Goal: Transaction & Acquisition: Purchase product/service

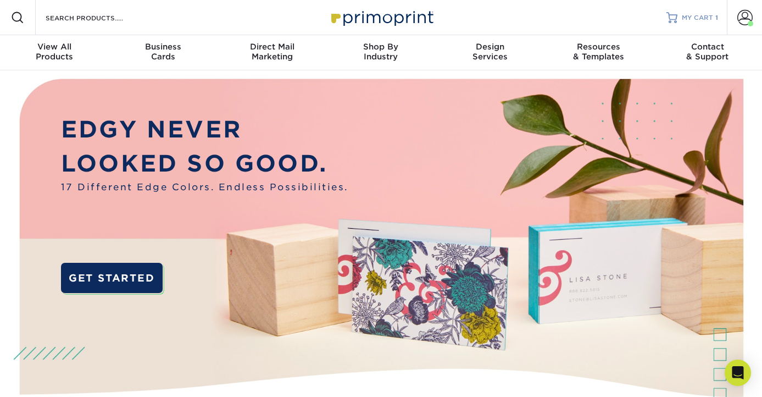
click at [693, 18] on span "MY CART" at bounding box center [697, 17] width 31 height 9
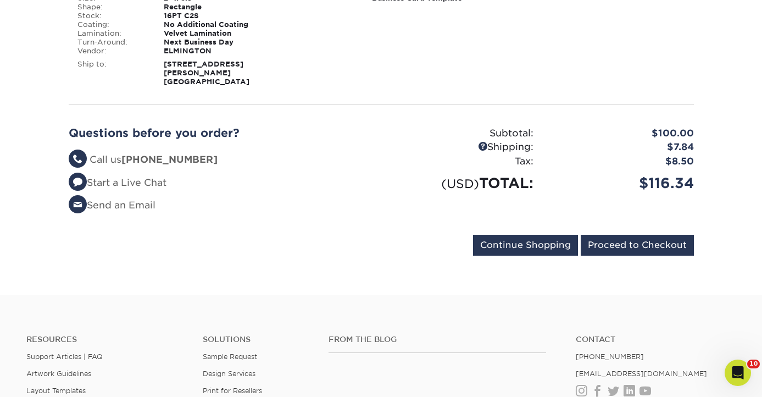
scroll to position [265, 0]
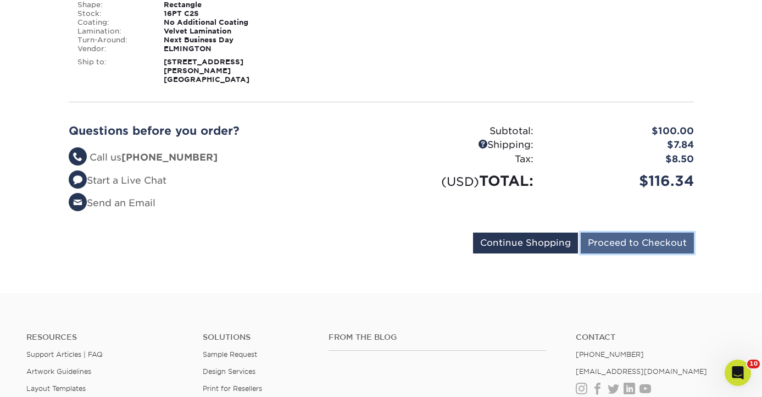
click at [638, 237] on input "Proceed to Checkout" at bounding box center [637, 242] width 113 height 21
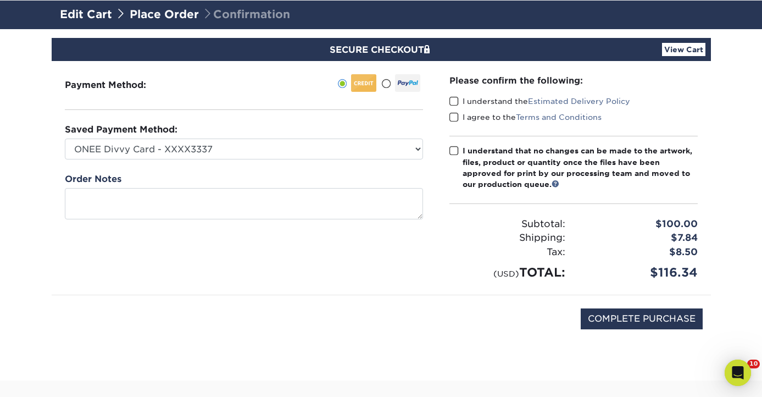
scroll to position [75, 0]
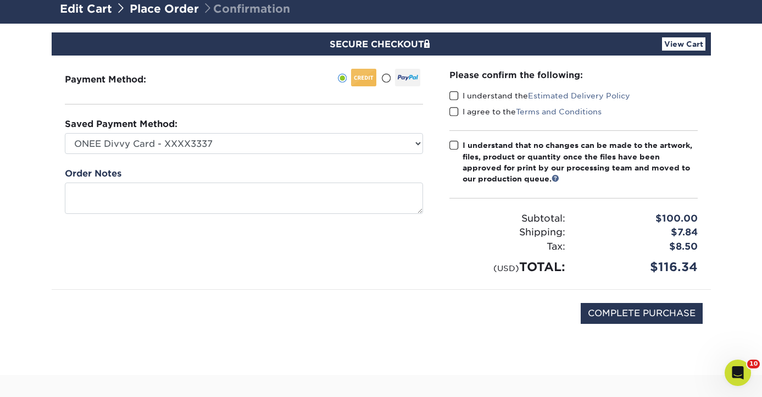
drag, startPoint x: 451, startPoint y: 95, endPoint x: 454, endPoint y: 102, distance: 7.9
click at [452, 96] on span at bounding box center [453, 96] width 9 height 10
click at [0, 0] on input "I understand the Estimated Delivery Policy" at bounding box center [0, 0] width 0 height 0
click at [455, 108] on span at bounding box center [453, 112] width 9 height 10
click at [0, 0] on input "I agree to the Terms and Conditions" at bounding box center [0, 0] width 0 height 0
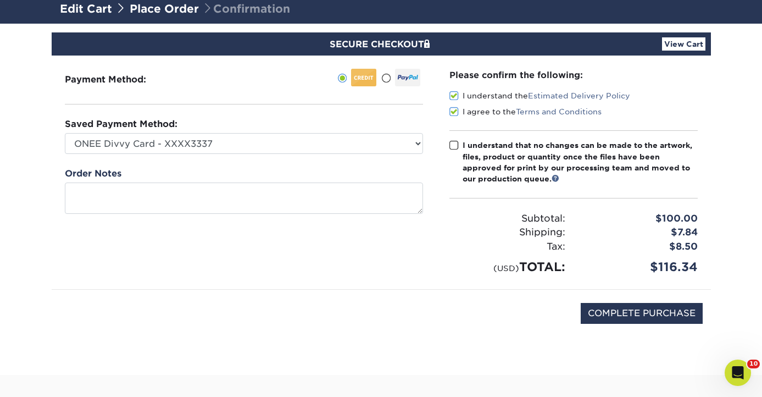
click at [455, 144] on span at bounding box center [453, 145] width 9 height 10
click at [0, 0] on input "I understand that no changes can be made to the artwork, files, product or quan…" at bounding box center [0, 0] width 0 height 0
click at [650, 317] on input "COMPLETE PURCHASE" at bounding box center [642, 313] width 122 height 21
type input "PROCESSING, PLEASE WAIT..."
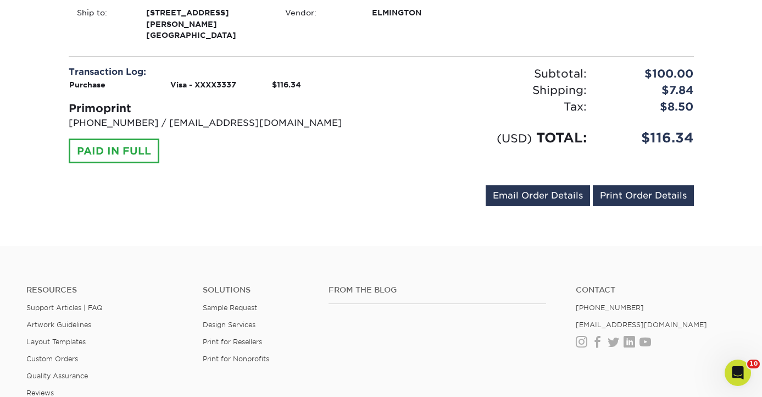
scroll to position [428, 0]
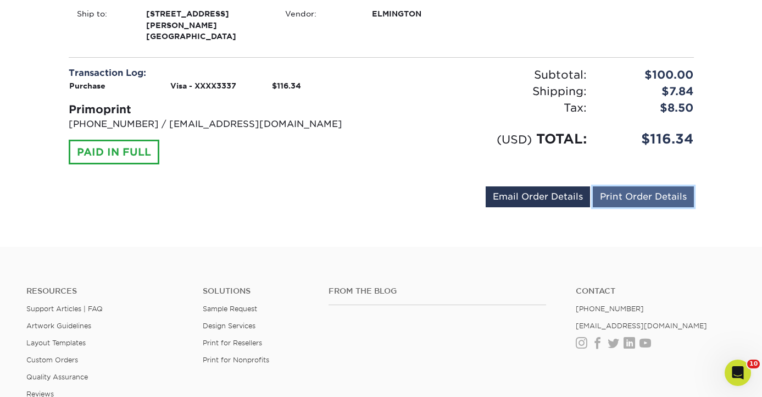
click at [641, 186] on link "Print Order Details" at bounding box center [643, 196] width 101 height 21
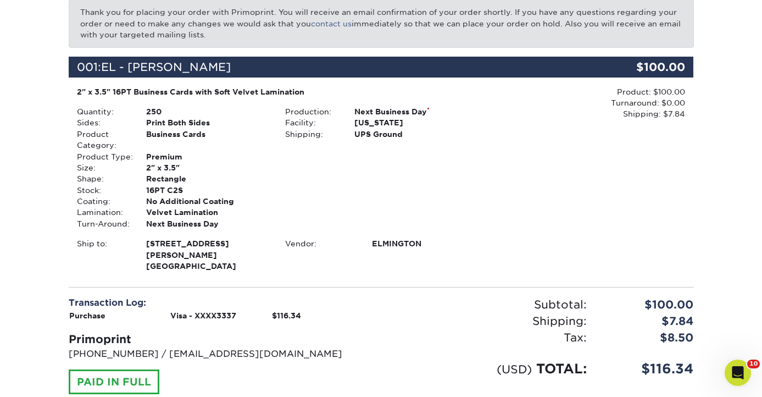
scroll to position [188, 0]
